Goal: Task Accomplishment & Management: Use online tool/utility

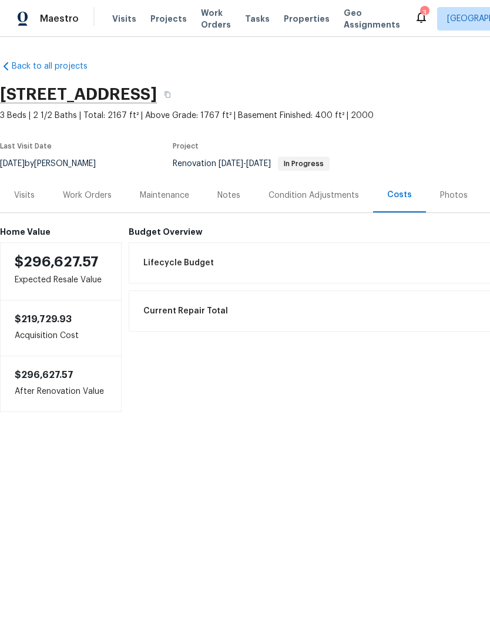
click at [291, 21] on span "Properties" at bounding box center [307, 19] width 46 height 12
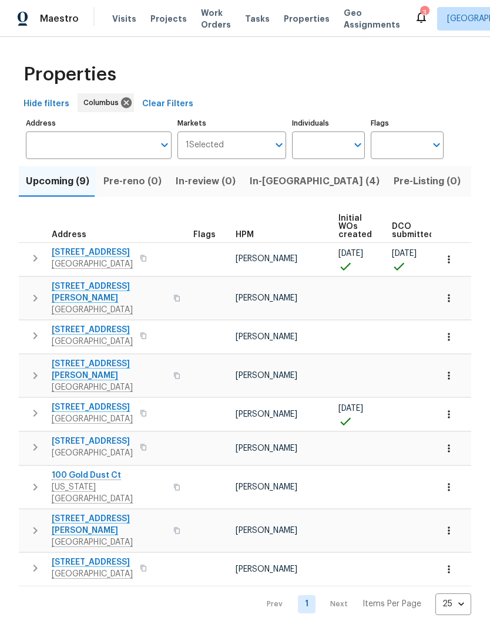
click at [279, 173] on button "In-[GEOGRAPHIC_DATA] (4)" at bounding box center [315, 181] width 144 height 31
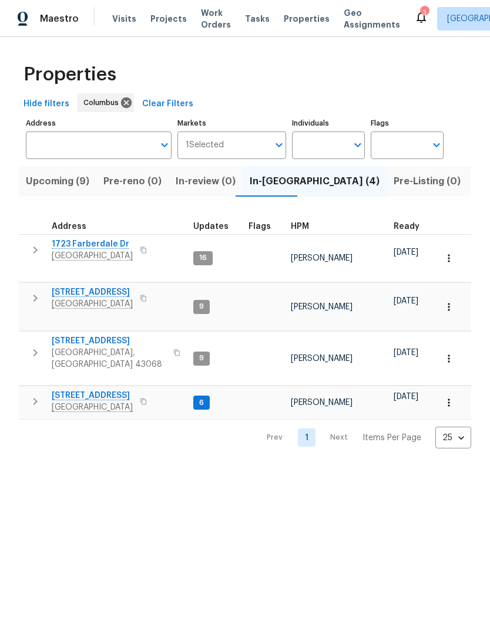
click at [42, 291] on icon "button" at bounding box center [35, 298] width 14 height 14
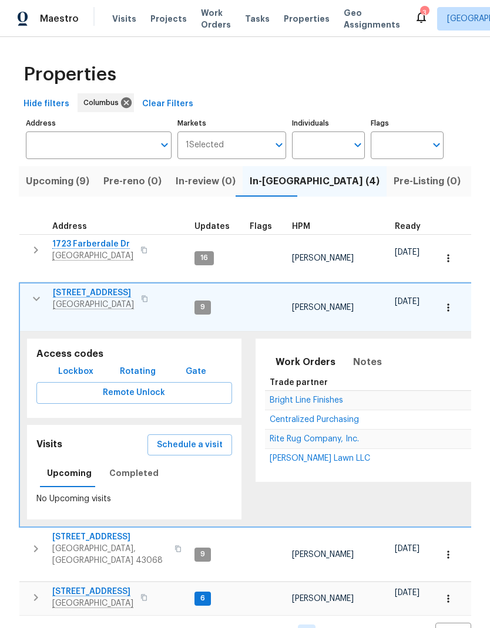
click at [207, 438] on span "Schedule a visit" at bounding box center [190, 445] width 66 height 15
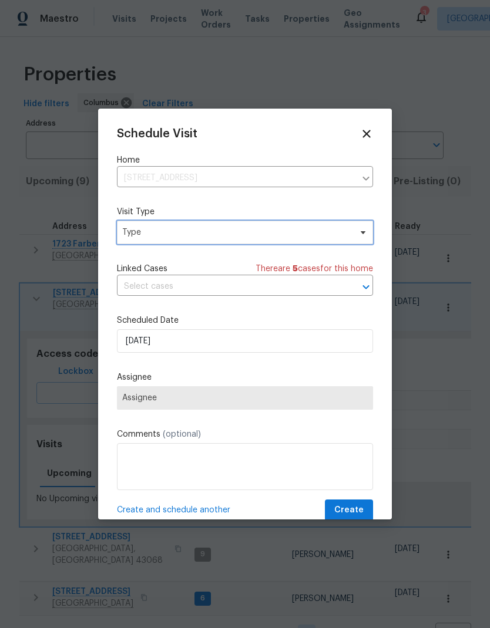
click at [332, 230] on span "Type" at bounding box center [236, 233] width 228 height 12
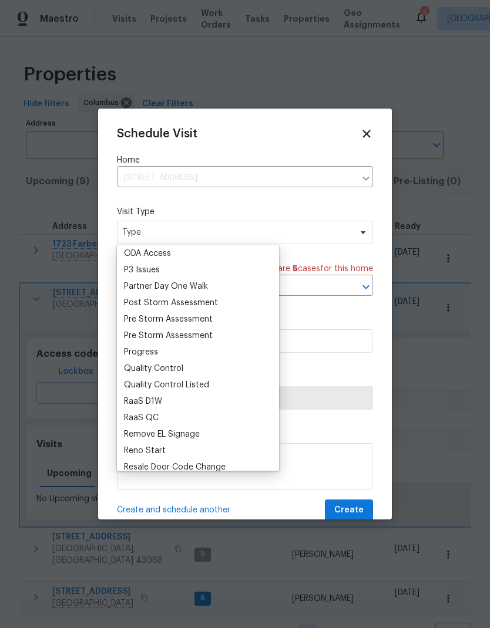
scroll to position [695, 0]
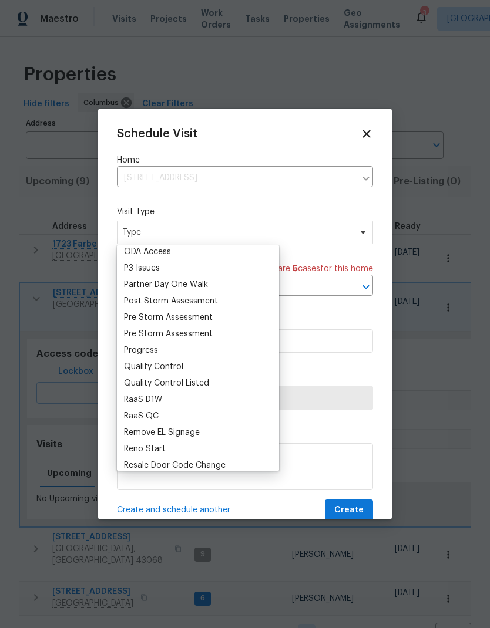
click at [186, 339] on div "Pre Storm Assessment" at bounding box center [168, 334] width 89 height 12
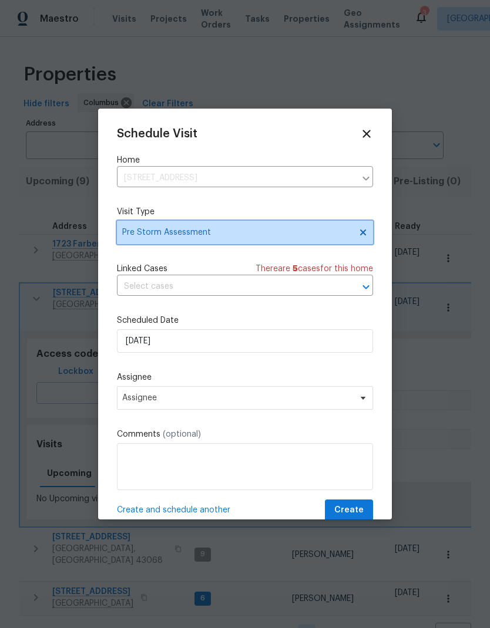
click at [297, 232] on span "Pre Storm Assessment" at bounding box center [236, 233] width 228 height 12
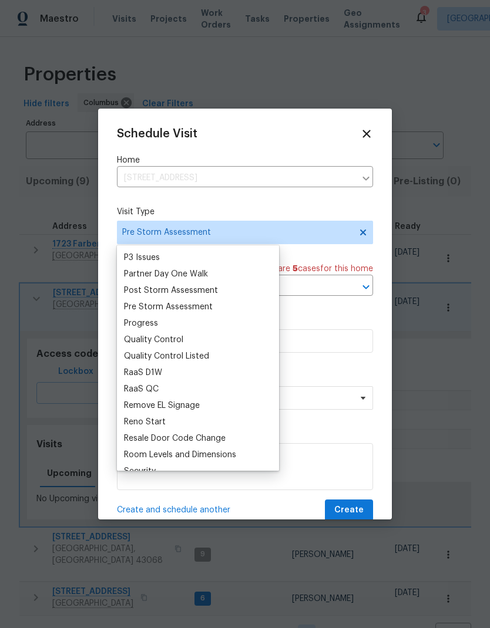
scroll to position [702, 0]
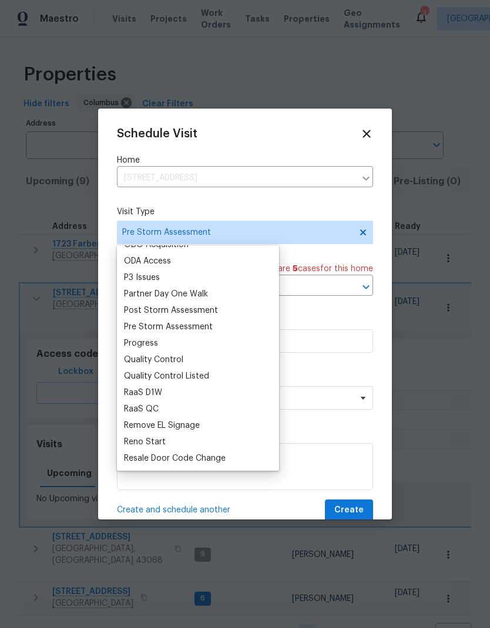
click at [154, 345] on div "Progress" at bounding box center [141, 344] width 34 height 12
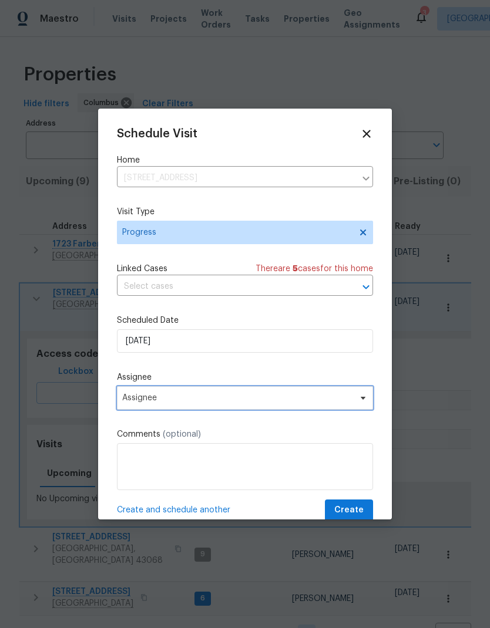
click at [241, 401] on span "Assignee" at bounding box center [237, 397] width 230 height 9
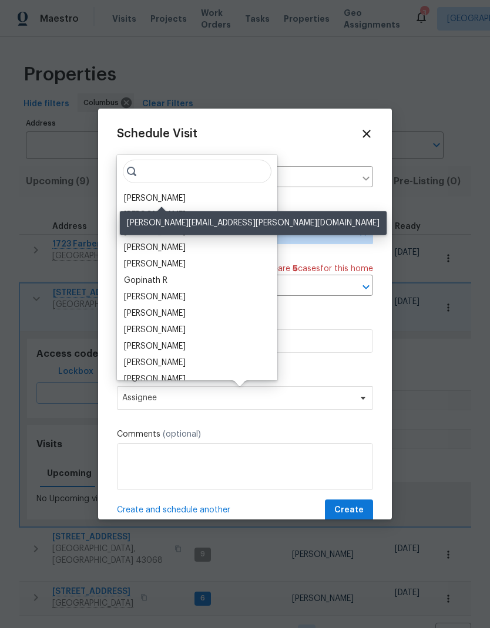
click at [186, 193] on div "[PERSON_NAME]" at bounding box center [155, 199] width 62 height 12
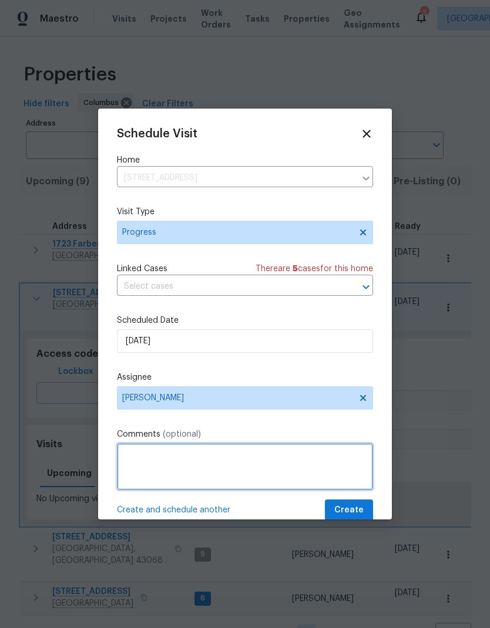
click at [263, 490] on textarea at bounding box center [245, 466] width 256 height 47
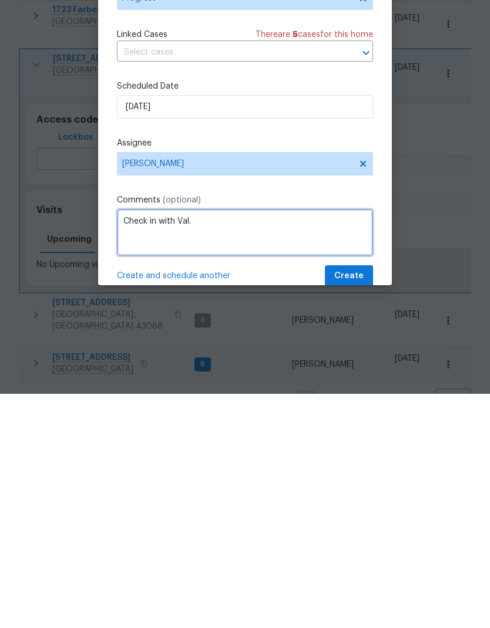
type textarea "Check in with Val."
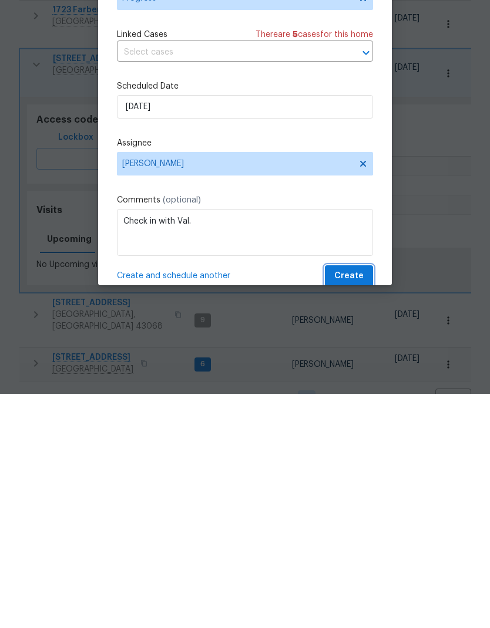
click at [348, 503] on span "Create" at bounding box center [348, 510] width 29 height 15
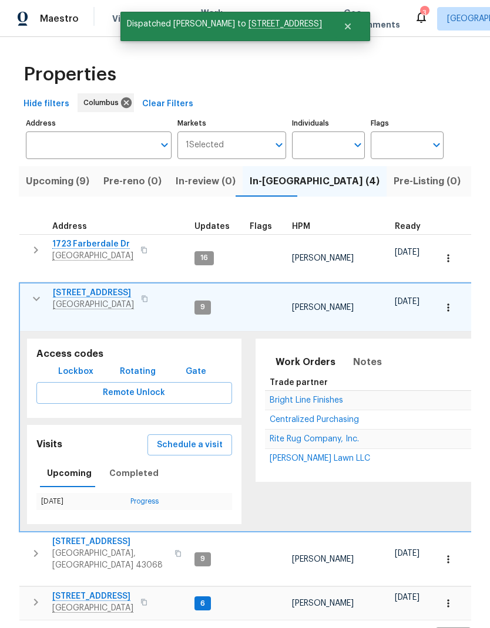
click at [35, 297] on icon "button" at bounding box center [36, 299] width 14 height 14
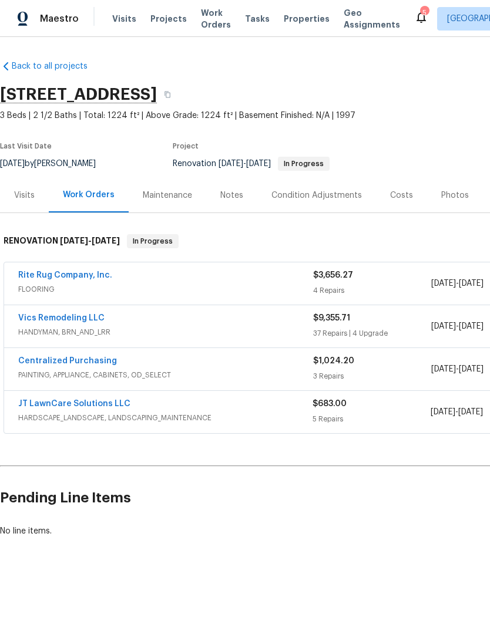
click at [399, 196] on div "Costs" at bounding box center [401, 196] width 23 height 12
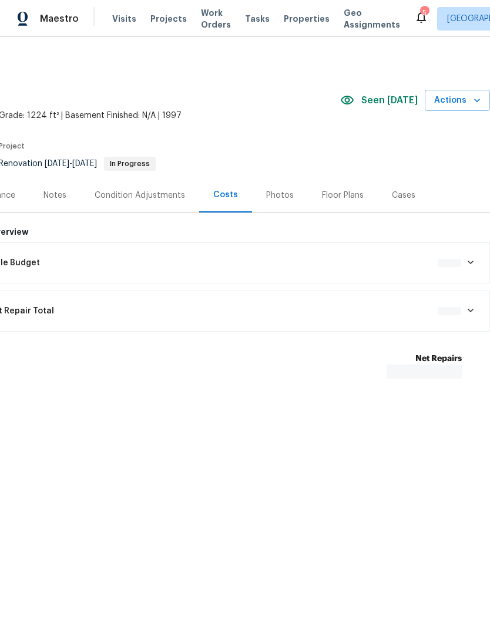
scroll to position [0, 174]
